Goal: Task Accomplishment & Management: Complete application form

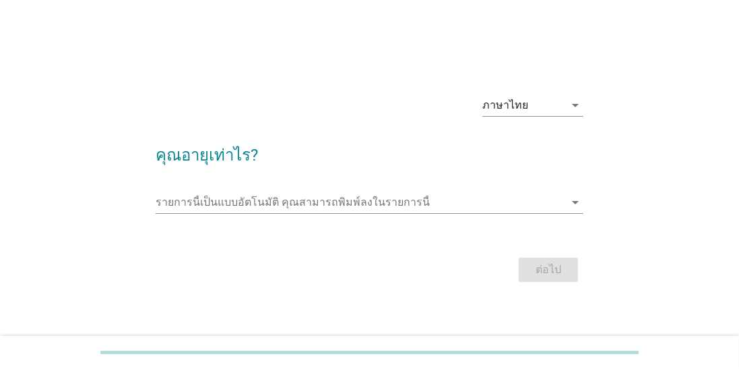
click at [313, 213] on input "รายการนี้เป็นแบบอัตโนมัติ คุณสามารถพิมพ์ลงในรายการนี้" at bounding box center [360, 202] width 409 height 22
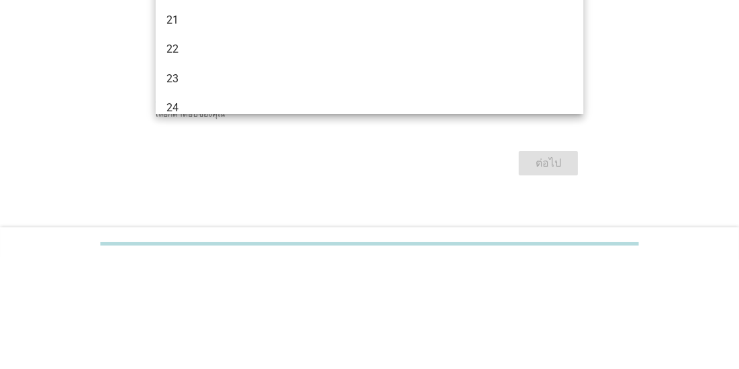
click at [379, 149] on div "22" at bounding box center [370, 158] width 428 height 30
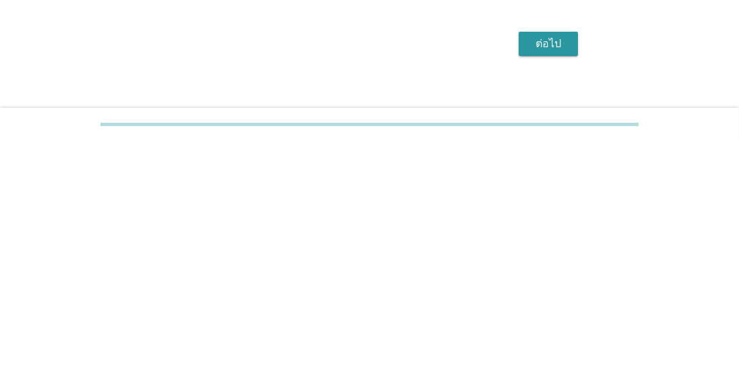
click at [577, 284] on button "ต่อไป" at bounding box center [548, 271] width 59 height 24
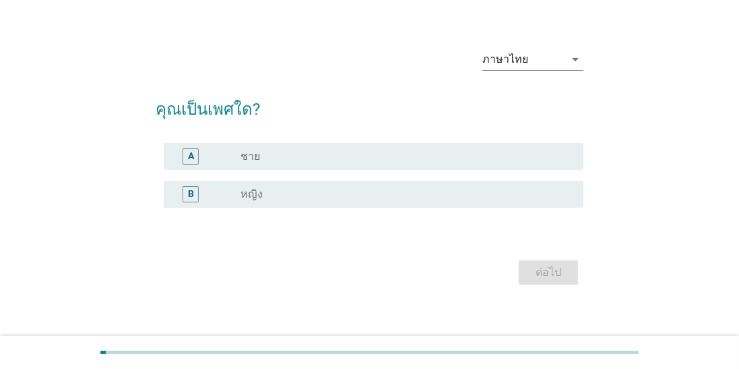
scroll to position [33, 0]
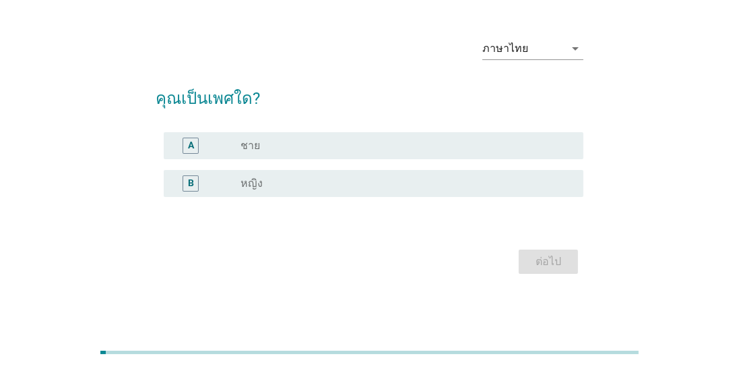
click at [532, 197] on div "B radio_button_unchecked หญิง" at bounding box center [374, 183] width 420 height 27
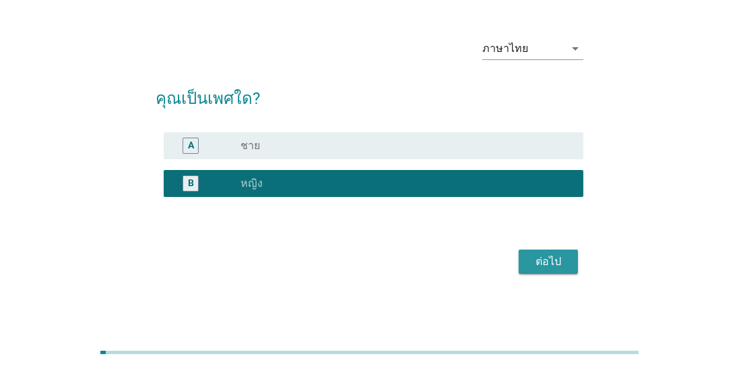
click at [564, 270] on div "ต่อไป" at bounding box center [549, 261] width 38 height 16
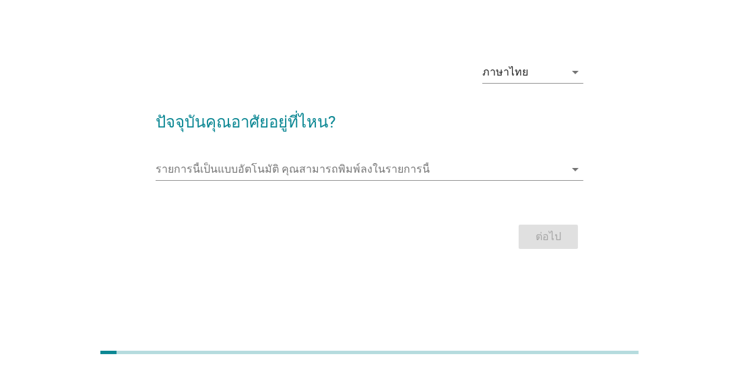
scroll to position [0, 0]
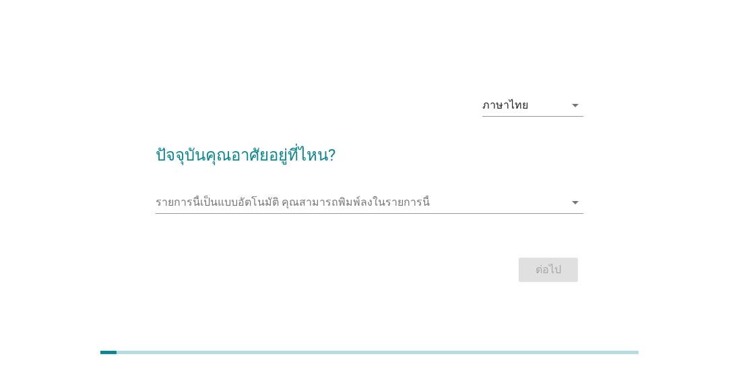
click at [565, 213] on div "รายการนี้เป็นแบบอัตโนมัติ [PERSON_NAME]พิมพ์ลงในรายการนี้ arrow_drop_down" at bounding box center [370, 202] width 428 height 22
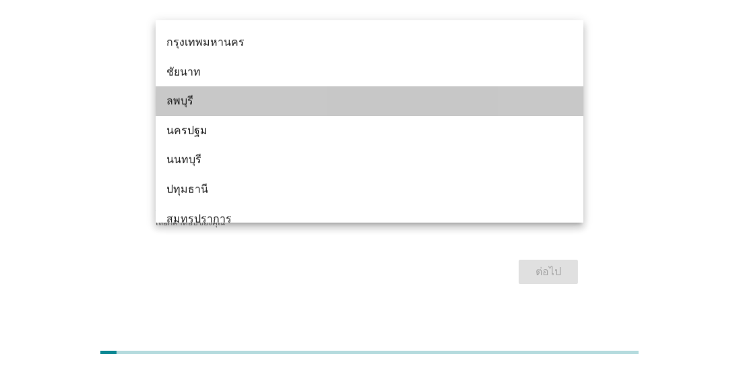
scroll to position [1130, 0]
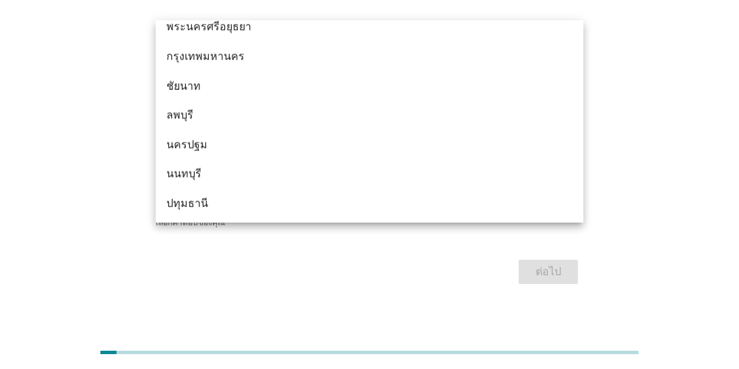
click at [515, 59] on div "กรุงเทพมหานคร" at bounding box center [352, 57] width 373 height 16
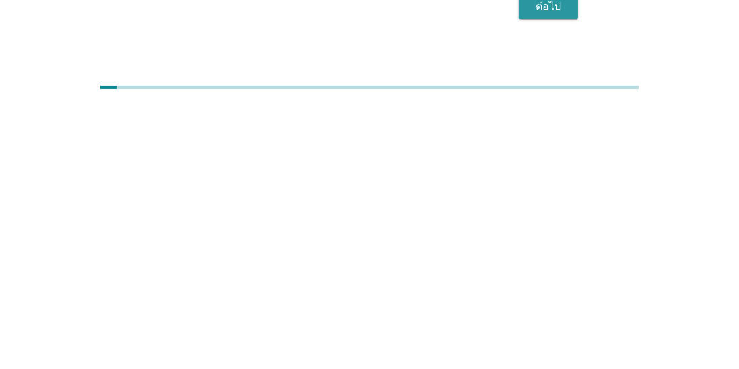
click at [565, 280] on div "ต่อไป" at bounding box center [549, 272] width 38 height 16
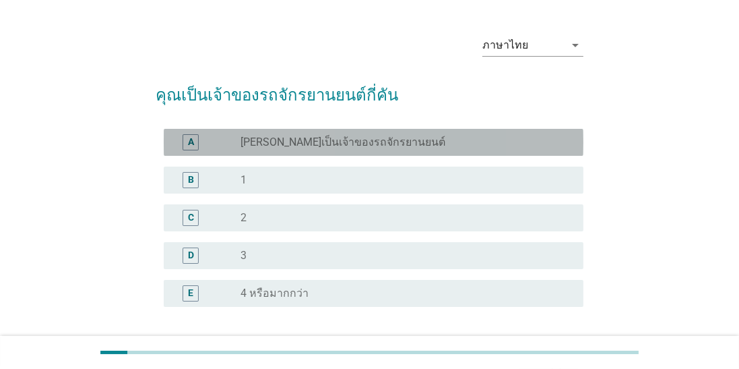
scroll to position [38, 0]
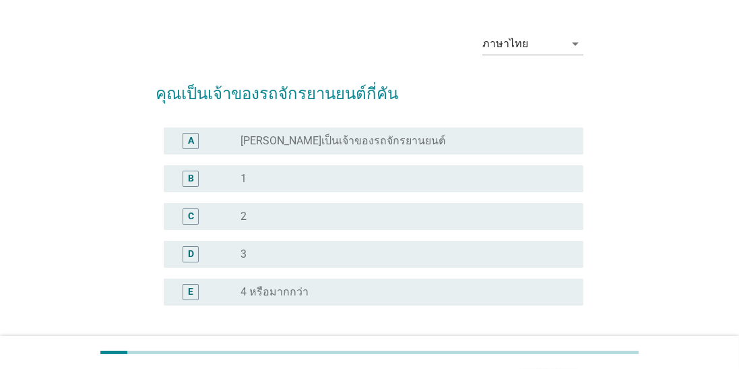
click at [501, 179] on div "radio_button_unchecked 1" at bounding box center [401, 178] width 321 height 13
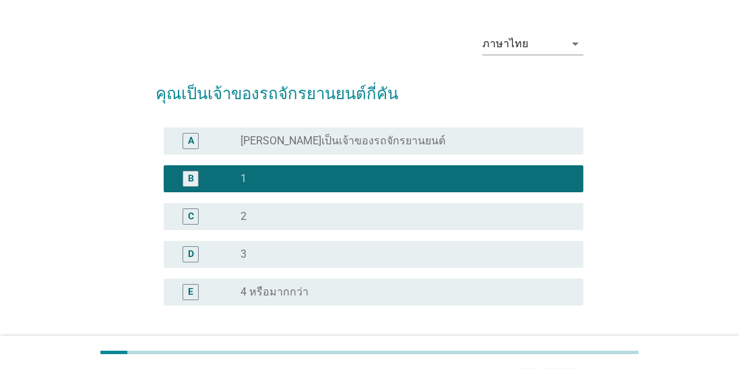
click at [550, 367] on div "ต่อไป" at bounding box center [549, 370] width 38 height 16
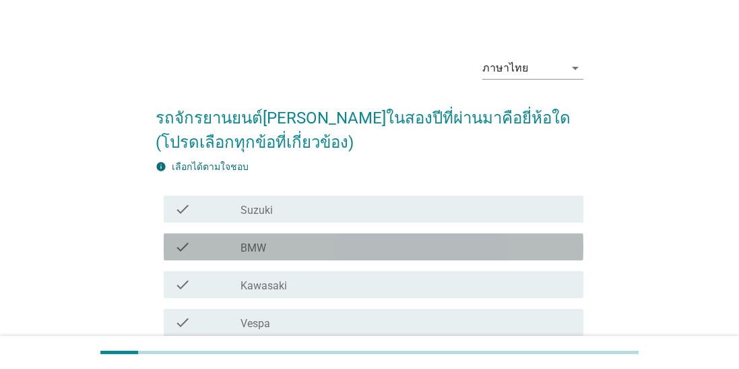
scroll to position [0, 0]
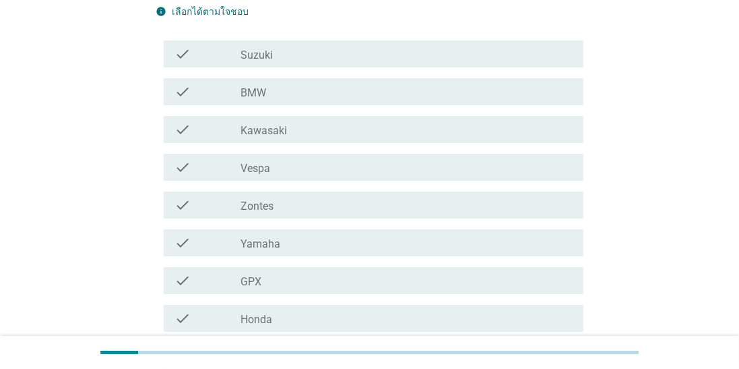
scroll to position [299, 0]
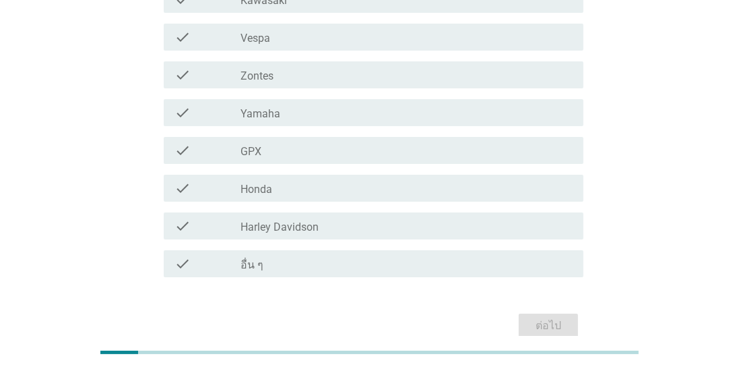
click at [458, 272] on div "check check_box_outline_blank อื่น ๆ" at bounding box center [374, 263] width 420 height 27
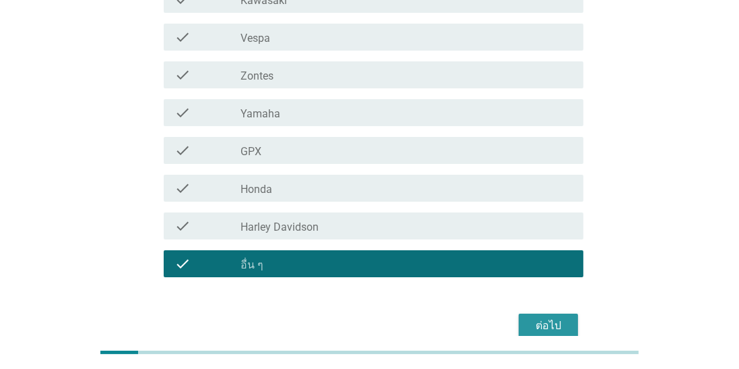
click at [558, 326] on div "ต่อไป" at bounding box center [549, 325] width 38 height 16
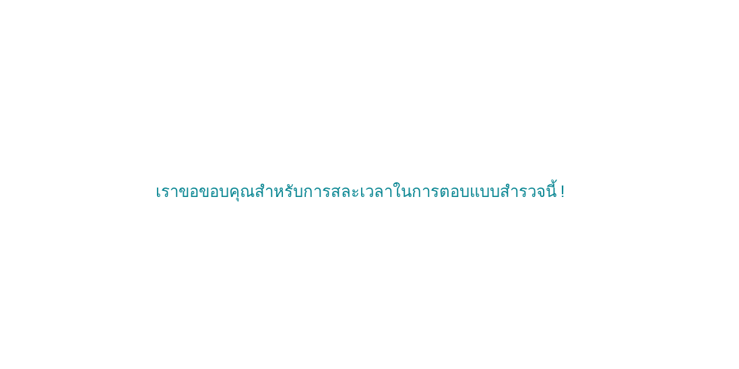
scroll to position [32, 0]
